Goal: Information Seeking & Learning: Learn about a topic

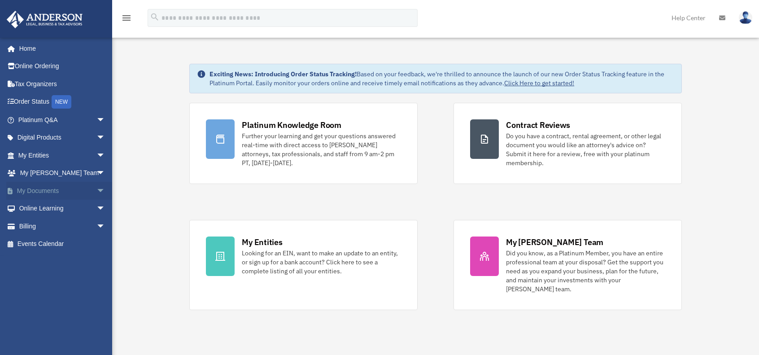
click at [49, 190] on link "My Documents arrow_drop_down" at bounding box center [62, 191] width 113 height 18
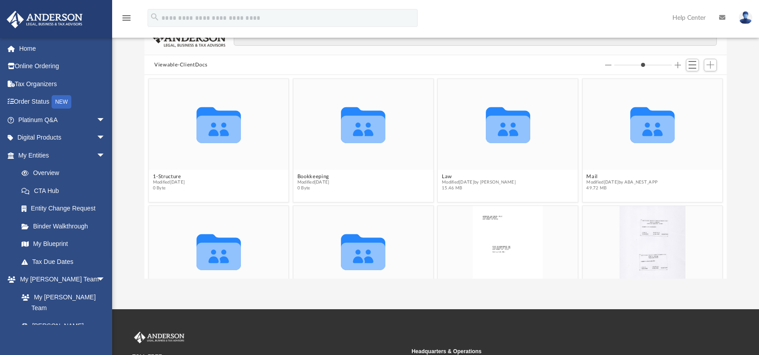
scroll to position [53, 0]
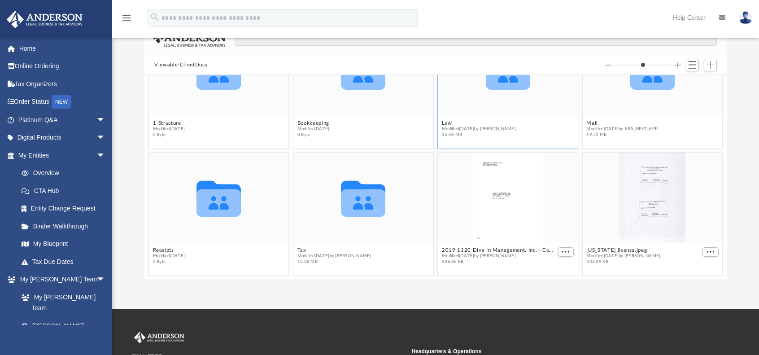
drag, startPoint x: 721, startPoint y: 161, endPoint x: 495, endPoint y: 86, distance: 239.2
click at [495, 86] on icon "grid" at bounding box center [508, 75] width 44 height 27
click at [499, 78] on icon "grid" at bounding box center [508, 72] width 44 height 36
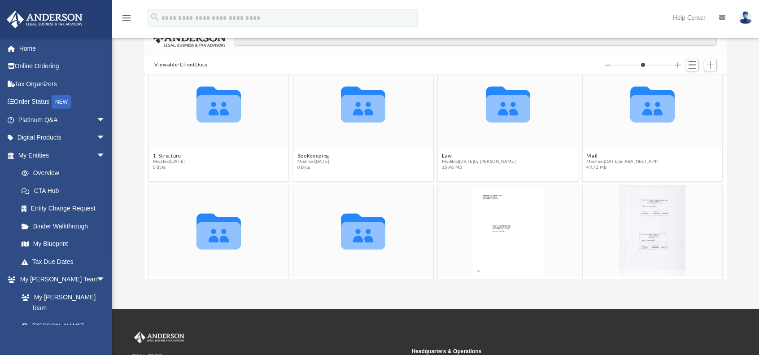
scroll to position [18, 0]
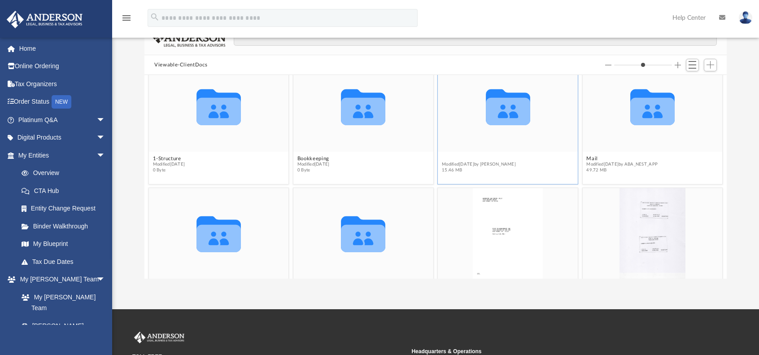
click at [444, 156] on button "Law" at bounding box center [479, 159] width 74 height 6
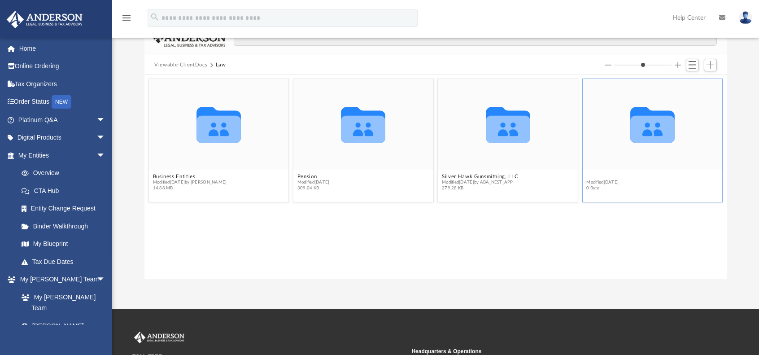
click at [594, 175] on button "Trusts" at bounding box center [602, 177] width 32 height 6
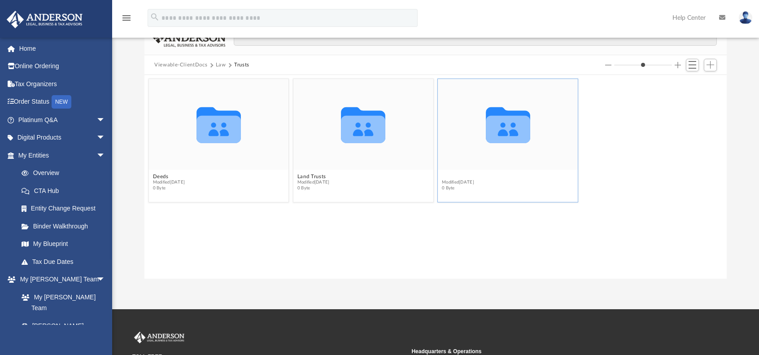
click at [456, 174] on button "Living Trust" at bounding box center [458, 177] width 32 height 6
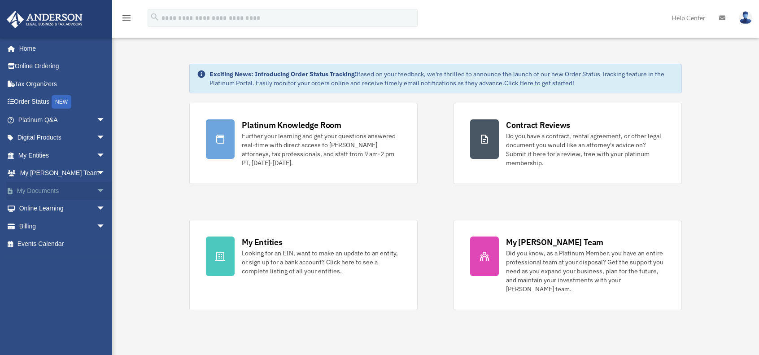
click at [48, 193] on link "My Documents arrow_drop_down" at bounding box center [62, 191] width 113 height 18
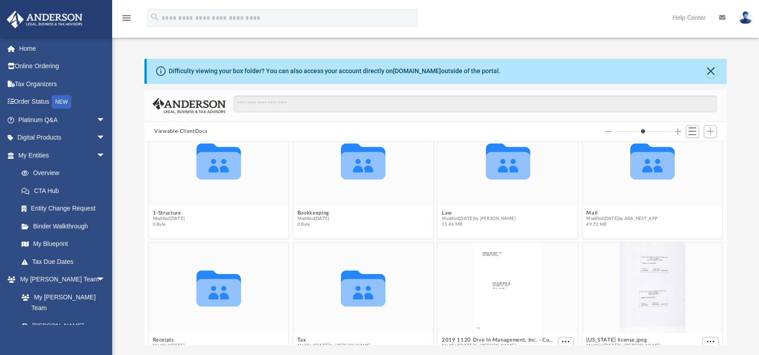
scroll to position [53, 0]
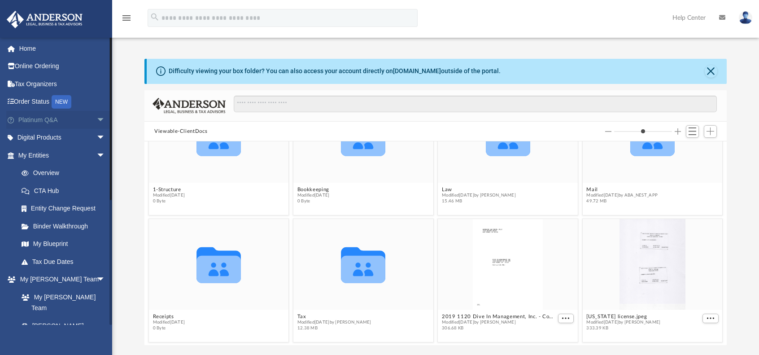
click at [46, 120] on link "Platinum Q&A arrow_drop_down" at bounding box center [62, 120] width 113 height 18
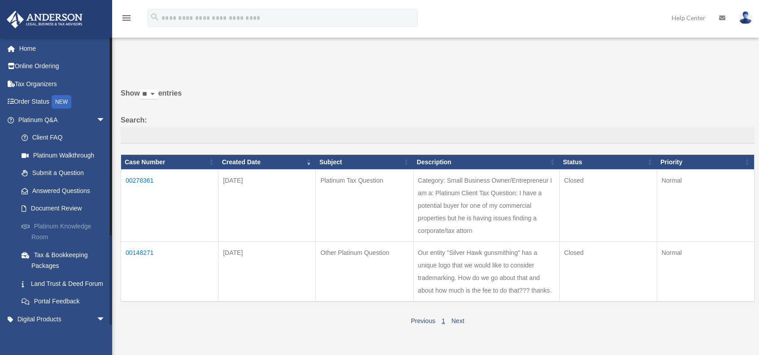
click at [58, 225] on link "Platinum Knowledge Room" at bounding box center [66, 231] width 106 height 29
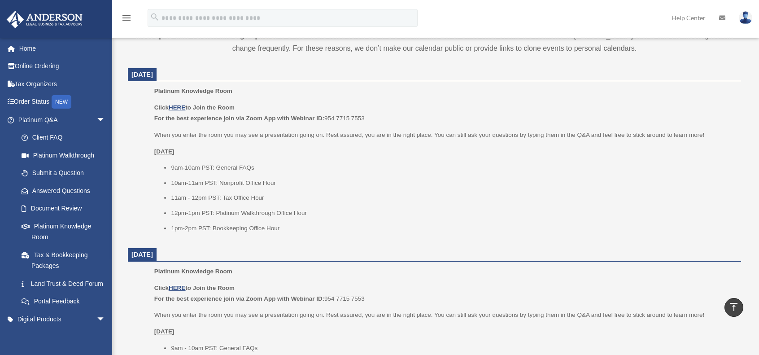
scroll to position [332, 0]
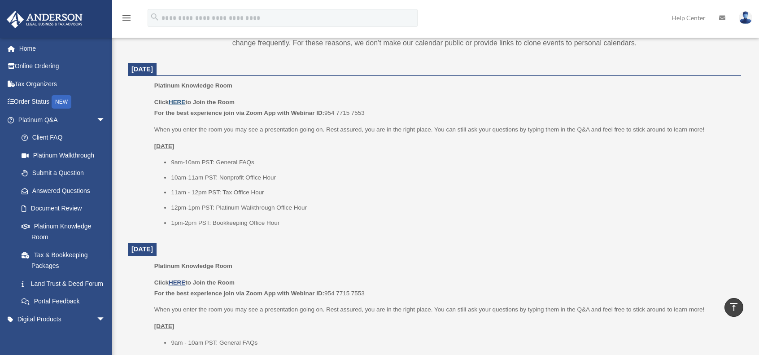
click at [179, 102] on u "HERE" at bounding box center [177, 102] width 17 height 7
